Goal: Communication & Community: Answer question/provide support

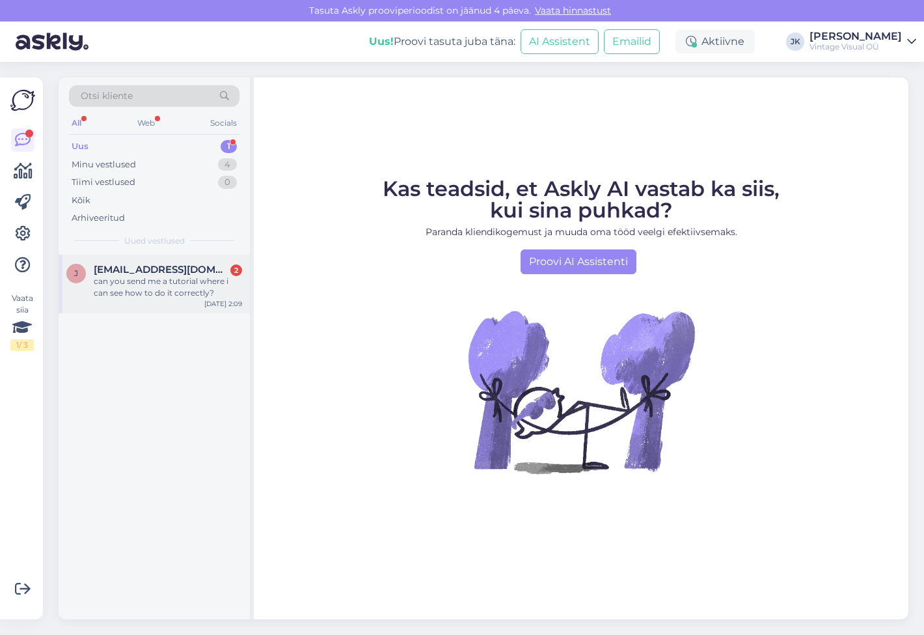
click at [154, 295] on div "can you send me a tutorial where i can see how to do it correctly?" at bounding box center [168, 286] width 148 height 23
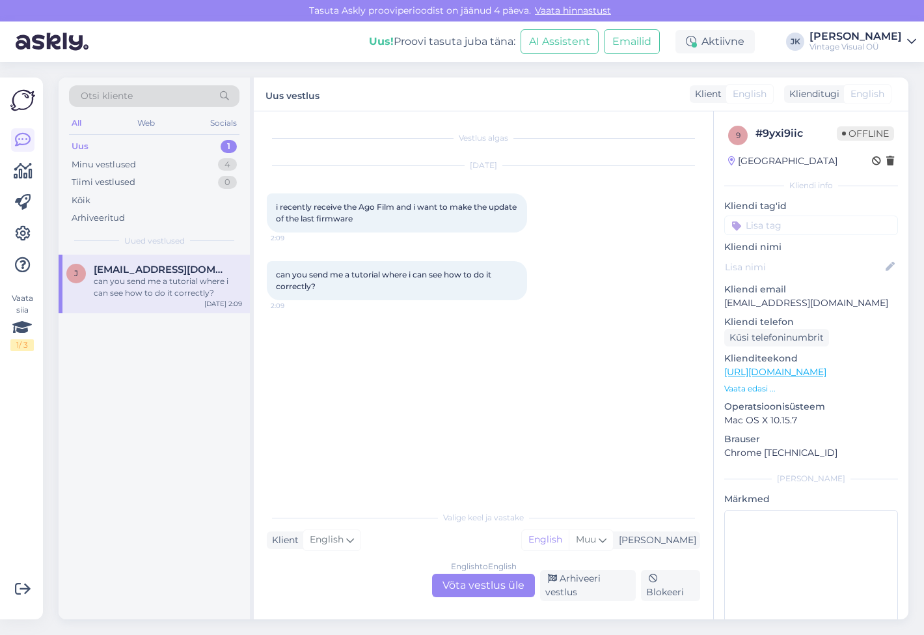
click at [492, 305] on div "can you send me a tutorial where i can see how to do it correctly? 2:09" at bounding box center [484, 281] width 434 height 68
click at [388, 459] on div "Vestlus algas [DATE] i recently receive the Ago Film and i want to make the upd…" at bounding box center [489, 308] width 445 height 368
